Goal: Check status: Check status

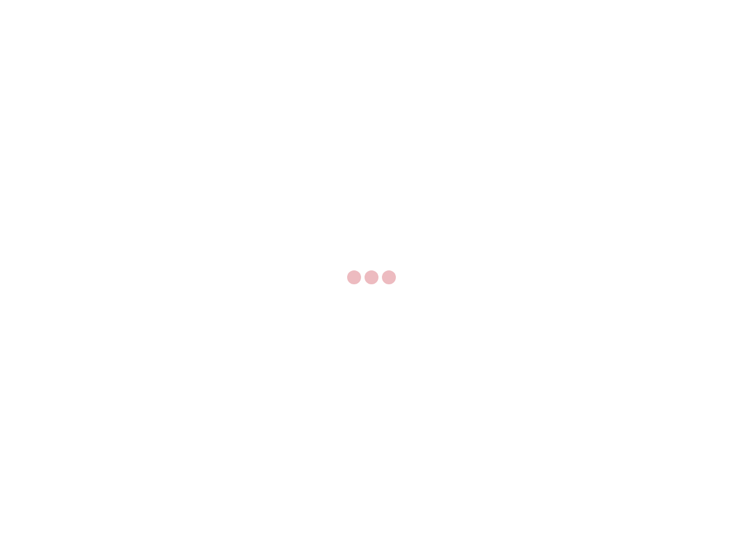
select select "US"
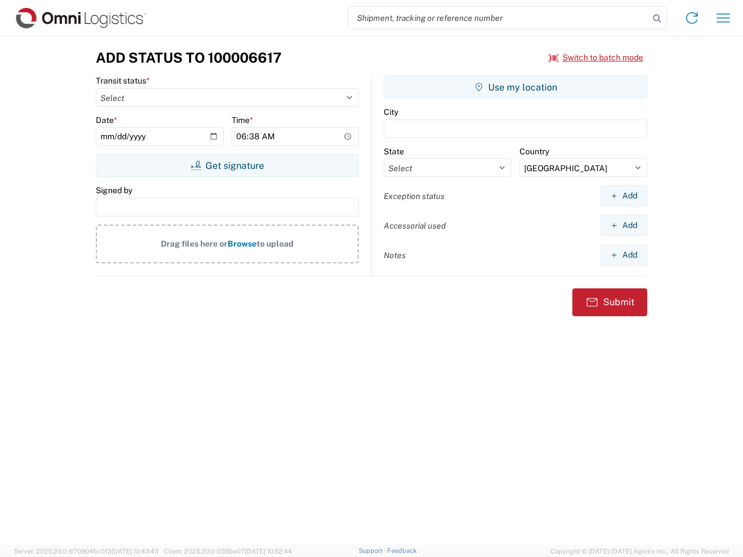
click at [499, 18] on input "search" at bounding box center [498, 18] width 301 height 22
click at [657, 19] on icon at bounding box center [657, 18] width 16 height 16
click at [692, 18] on icon at bounding box center [692, 18] width 19 height 19
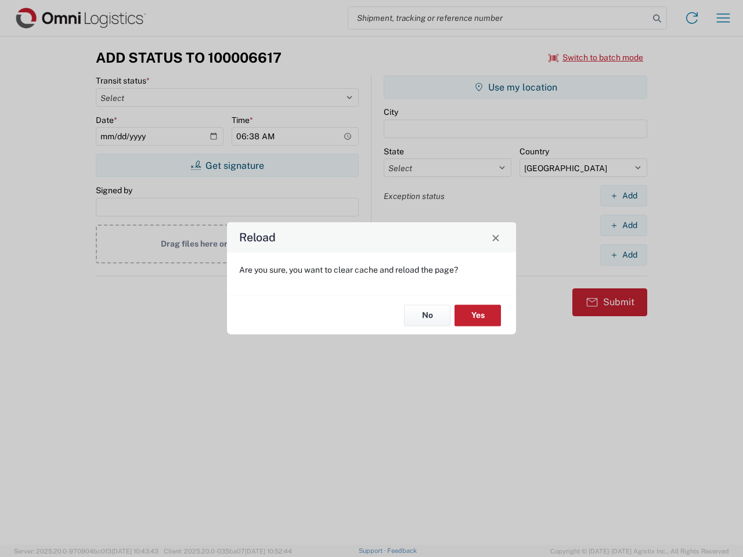
click at [723, 18] on div "Reload Are you sure, you want to clear cache and reload the page? No Yes" at bounding box center [371, 278] width 743 height 557
click at [596, 57] on div "Reload Are you sure, you want to clear cache and reload the page? No Yes" at bounding box center [371, 278] width 743 height 557
click at [227, 165] on div "Reload Are you sure, you want to clear cache and reload the page? No Yes" at bounding box center [371, 278] width 743 height 557
click at [515, 87] on div "Reload Are you sure, you want to clear cache and reload the page? No Yes" at bounding box center [371, 278] width 743 height 557
click at [623, 196] on div "Reload Are you sure, you want to clear cache and reload the page? No Yes" at bounding box center [371, 278] width 743 height 557
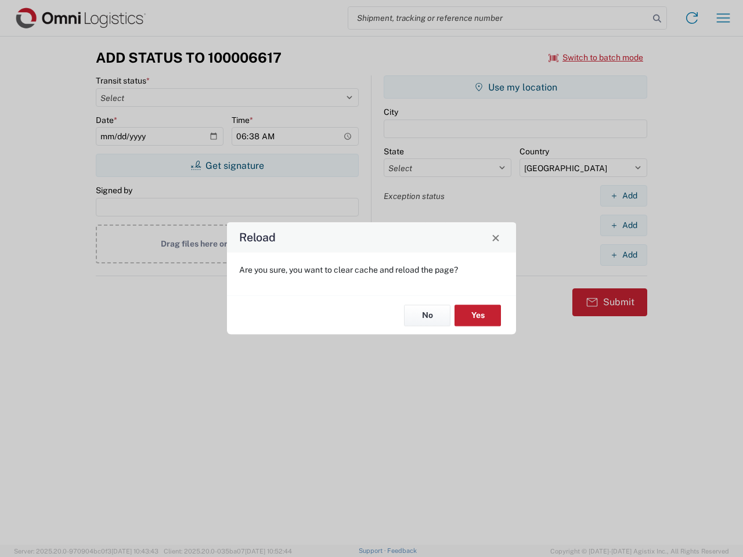
click at [623, 225] on div "Reload Are you sure, you want to clear cache and reload the page? No Yes" at bounding box center [371, 278] width 743 height 557
click at [623, 255] on div "Reload Are you sure, you want to clear cache and reload the page? No Yes" at bounding box center [371, 278] width 743 height 557
